Goal: Information Seeking & Learning: Learn about a topic

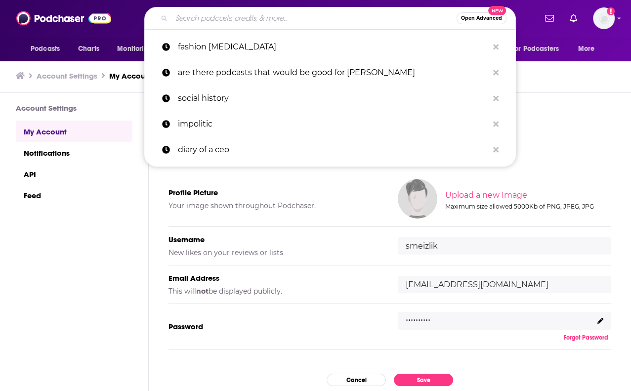
click at [322, 21] on input "Search podcasts, credits, & more..." at bounding box center [313, 18] width 285 height 16
click at [299, 47] on p "fashion [MEDICAL_DATA]" at bounding box center [333, 47] width 310 height 26
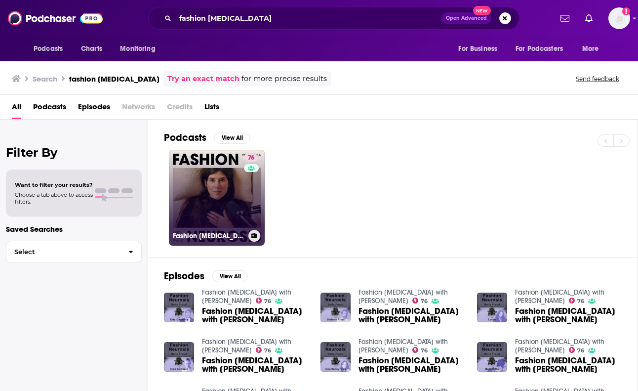
click at [229, 152] on link "76 Fashion [MEDICAL_DATA] with [PERSON_NAME]" at bounding box center [217, 198] width 96 height 96
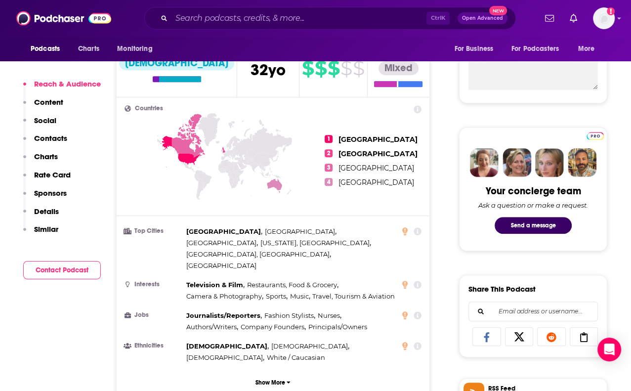
scroll to position [381, 0]
click at [182, 142] on icon at bounding box center [188, 135] width 33 height 43
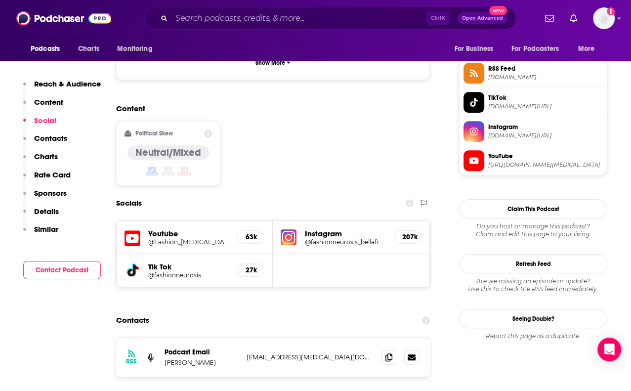
scroll to position [692, 0]
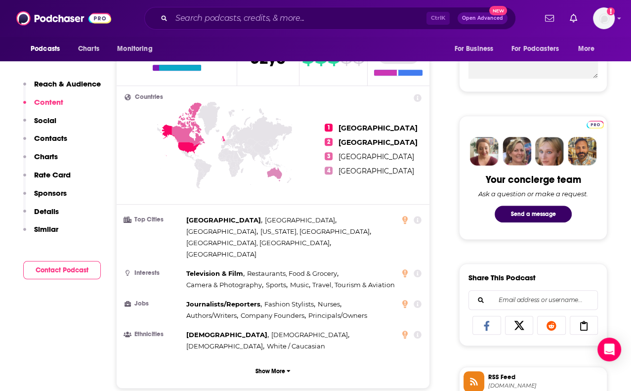
scroll to position [391, 0]
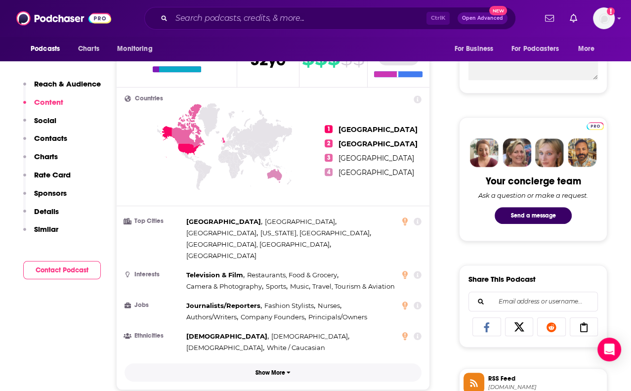
click at [276, 369] on p "Show More" at bounding box center [270, 372] width 30 height 7
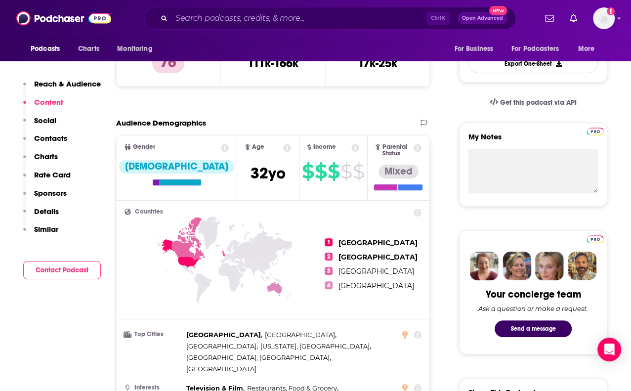
scroll to position [278, 0]
click at [417, 209] on icon at bounding box center [418, 213] width 8 height 8
click at [185, 242] on icon at bounding box center [188, 238] width 33 height 43
click at [184, 245] on icon at bounding box center [188, 238] width 33 height 43
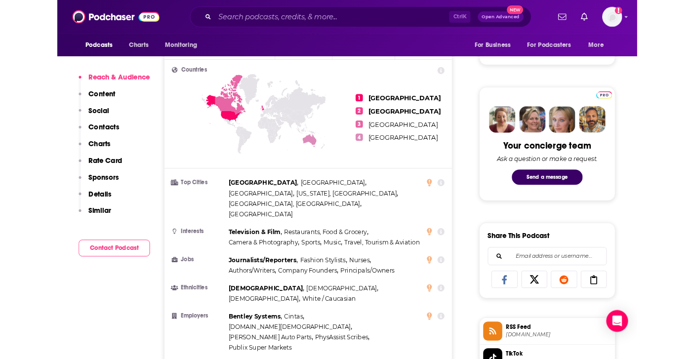
scroll to position [415, 0]
